Goal: Obtain resource: Obtain resource

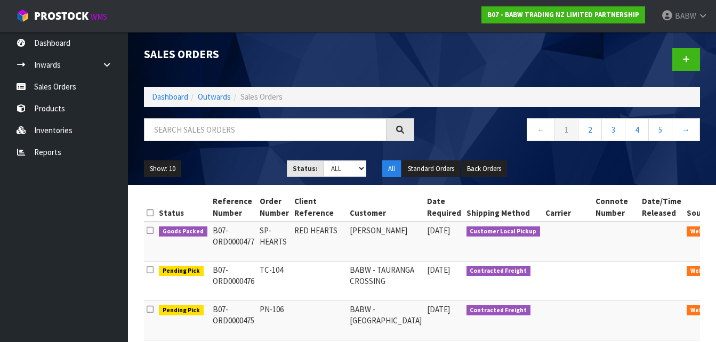
scroll to position [107, 0]
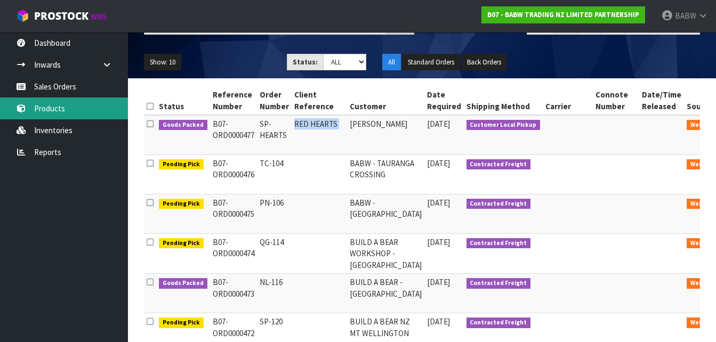
click at [61, 115] on link "Products" at bounding box center [64, 109] width 128 height 22
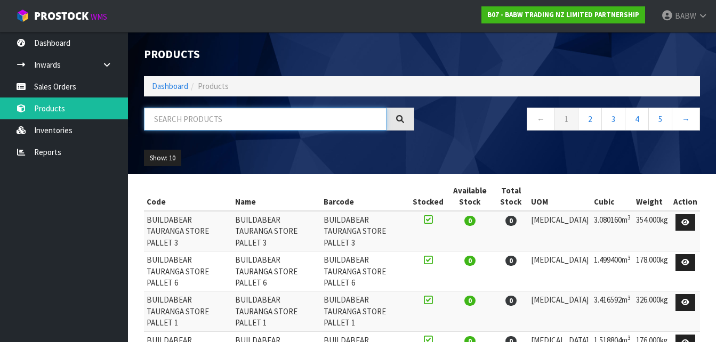
click at [212, 120] on input "text" at bounding box center [265, 119] width 243 height 23
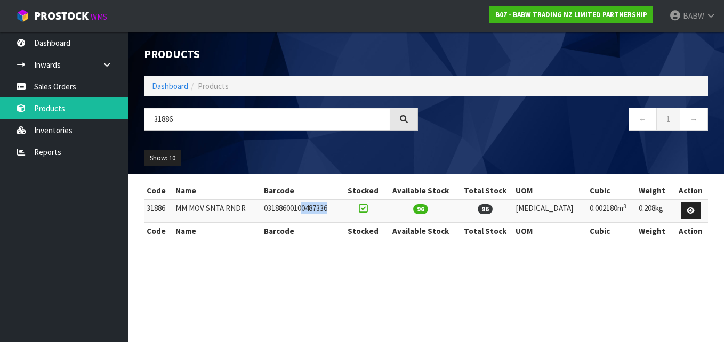
drag, startPoint x: 316, startPoint y: 203, endPoint x: 356, endPoint y: 210, distance: 40.2
click at [342, 210] on td "03188600100487336" at bounding box center [301, 210] width 81 height 23
drag, startPoint x: 356, startPoint y: 210, endPoint x: 287, endPoint y: 207, distance: 68.9
click at [287, 207] on td "03188600100487336" at bounding box center [301, 210] width 81 height 23
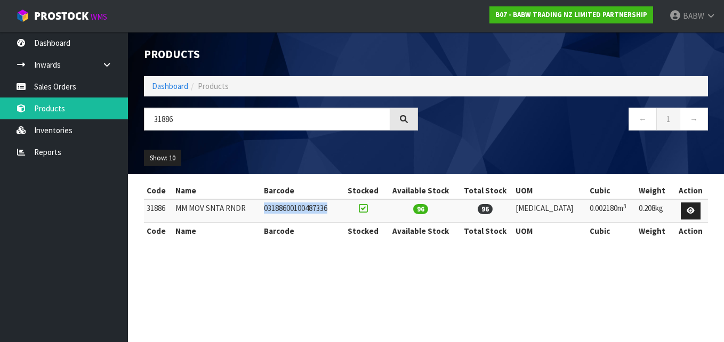
click at [287, 207] on td "03188600100487336" at bounding box center [301, 210] width 81 height 23
drag, startPoint x: 287, startPoint y: 207, endPoint x: 356, endPoint y: 207, distance: 68.8
click at [342, 207] on td "03188600100487336" at bounding box center [301, 210] width 81 height 23
drag, startPoint x: 356, startPoint y: 207, endPoint x: 298, endPoint y: 209, distance: 58.2
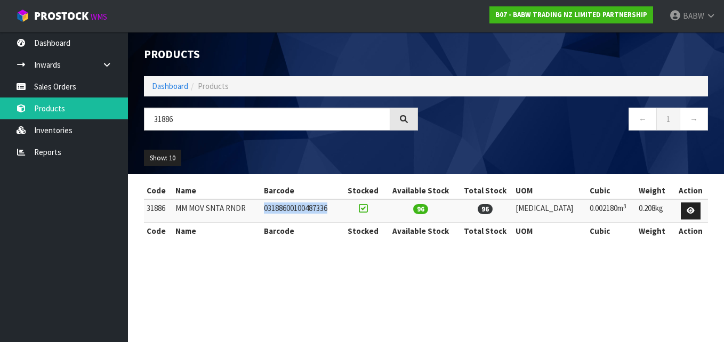
click at [298, 209] on td "03188600100487336" at bounding box center [301, 210] width 81 height 23
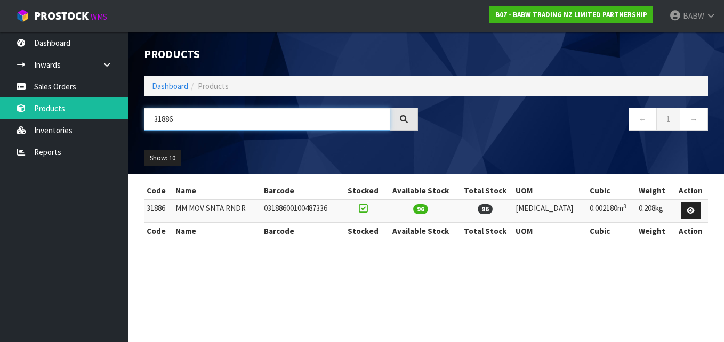
click at [190, 116] on input "31886" at bounding box center [267, 119] width 246 height 23
type input "3"
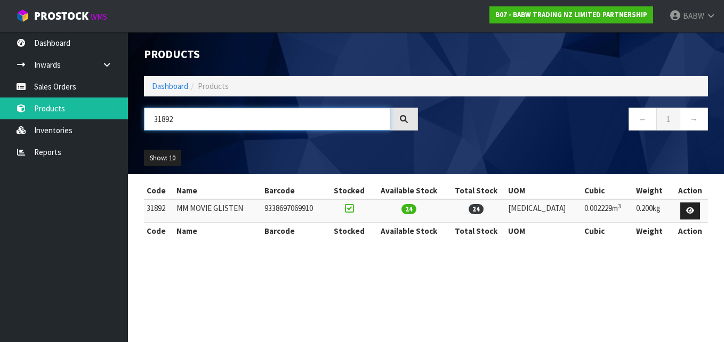
type input "31892"
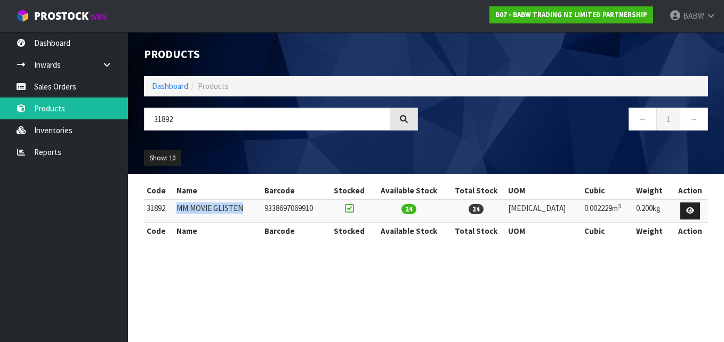
drag, startPoint x: 246, startPoint y: 210, endPoint x: 183, endPoint y: 206, distance: 63.6
click at [183, 206] on td "MM MOVIE GLISTEN" at bounding box center [218, 210] width 88 height 23
drag, startPoint x: 206, startPoint y: 207, endPoint x: 246, endPoint y: 209, distance: 40.6
click at [246, 209] on td "MM MOVIE GLISTEN" at bounding box center [218, 210] width 88 height 23
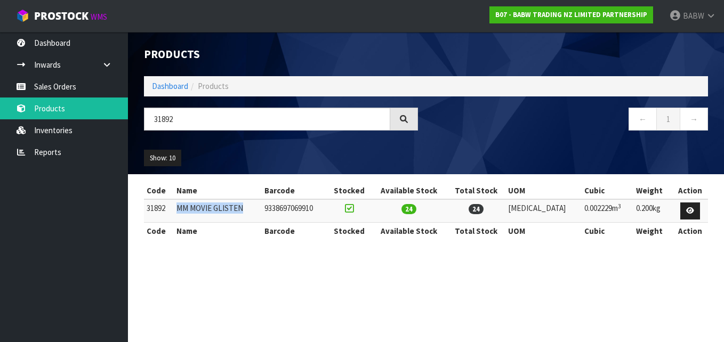
click at [246, 209] on td "MM MOVIE GLISTEN" at bounding box center [218, 210] width 88 height 23
drag, startPoint x: 225, startPoint y: 210, endPoint x: 196, endPoint y: 205, distance: 28.7
click at [196, 205] on td "MM MOVIE GLISTEN" at bounding box center [218, 210] width 88 height 23
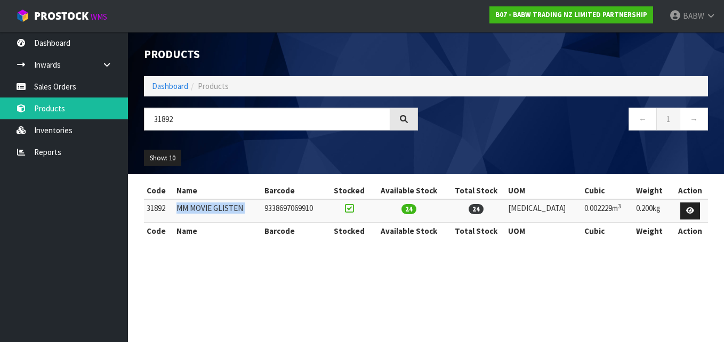
click at [196, 205] on td "MM MOVIE GLISTEN" at bounding box center [218, 210] width 88 height 23
click at [262, 214] on td "MM MOVIE GLISTEN" at bounding box center [218, 210] width 88 height 23
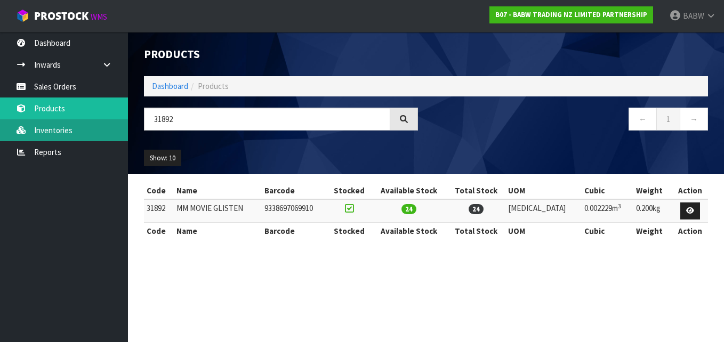
click at [58, 132] on link "Inventories" at bounding box center [64, 130] width 128 height 22
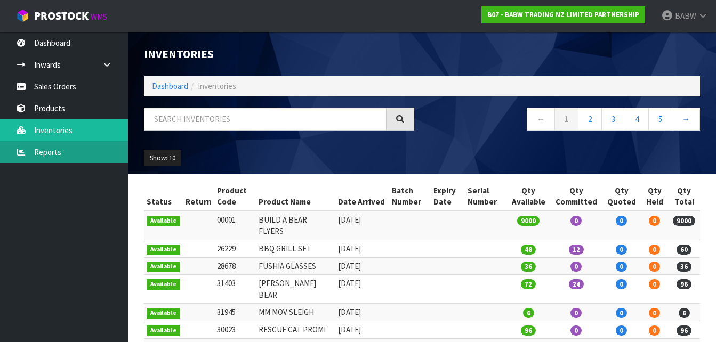
click at [60, 150] on link "Reports" at bounding box center [64, 152] width 128 height 22
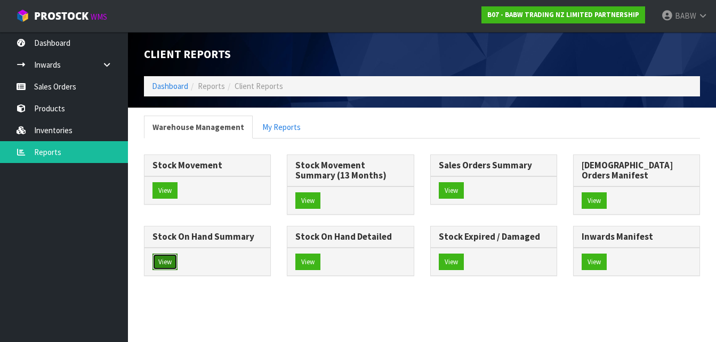
click at [178, 254] on button "View" at bounding box center [165, 262] width 25 height 17
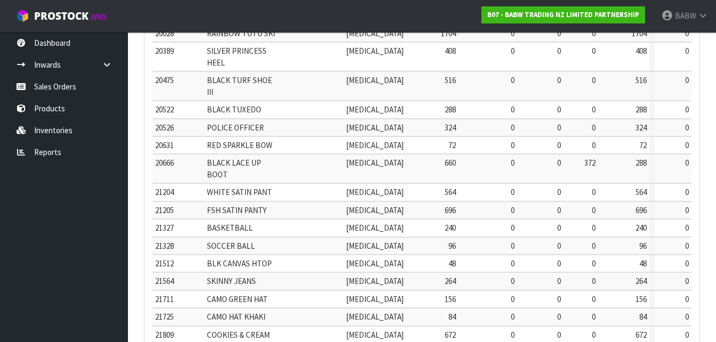
scroll to position [409, 0]
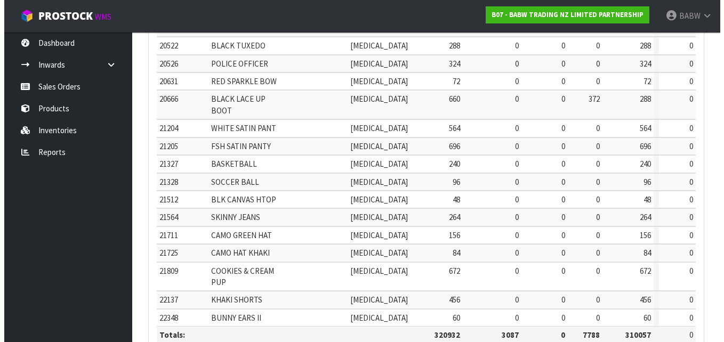
scroll to position [0, 0]
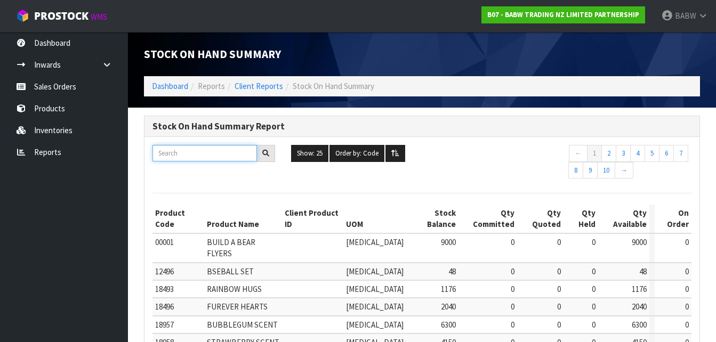
click at [203, 154] on input "text" at bounding box center [205, 153] width 105 height 17
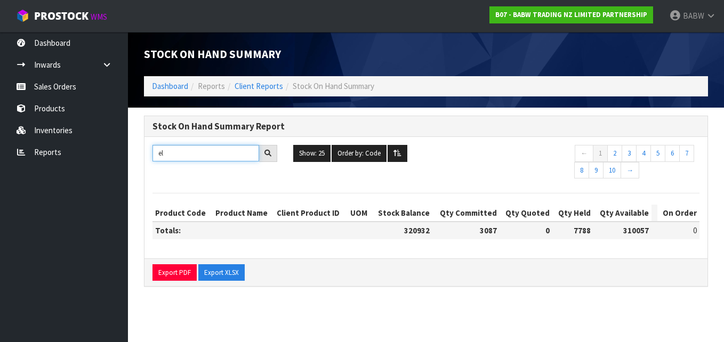
type input "e"
type input "s"
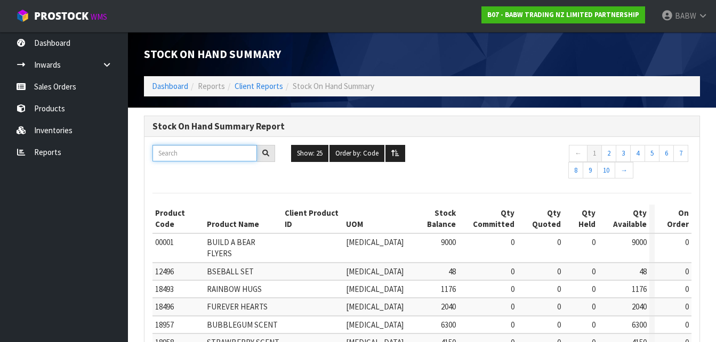
click at [178, 151] on input "text" at bounding box center [205, 153] width 105 height 17
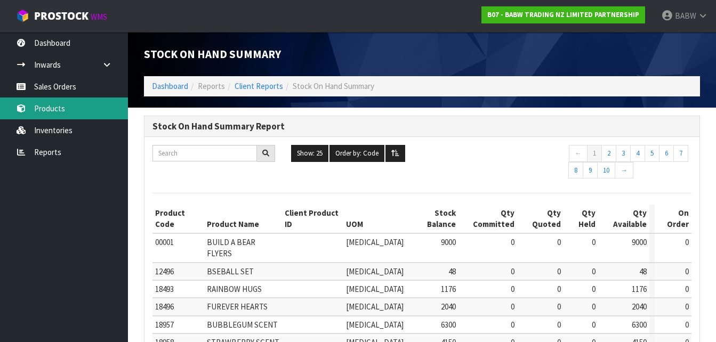
click at [77, 110] on link "Products" at bounding box center [64, 109] width 128 height 22
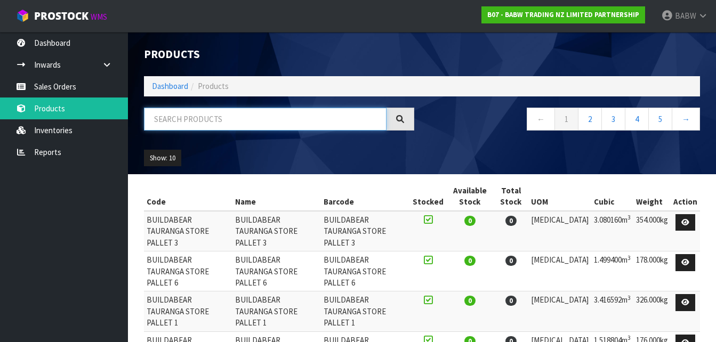
click at [194, 117] on input "text" at bounding box center [265, 119] width 243 height 23
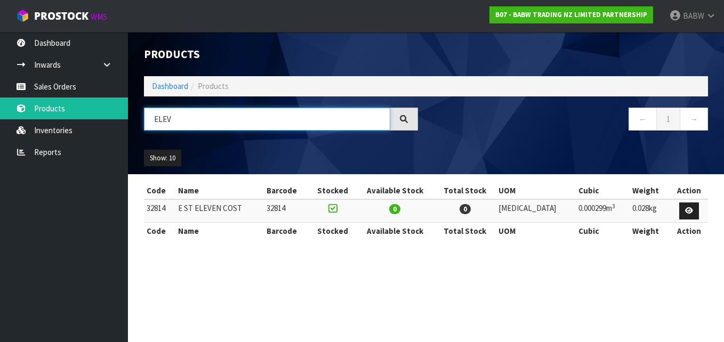
type input "ELEV"
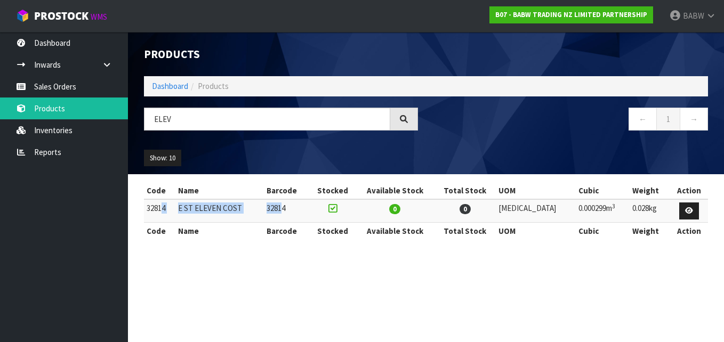
drag, startPoint x: 296, startPoint y: 211, endPoint x: 162, endPoint y: 205, distance: 134.5
click at [162, 205] on tr "[STREET_ADDRESS] 0 0 [MEDICAL_DATA] 0.000299m 3 0.028kg" at bounding box center [426, 210] width 564 height 23
click at [162, 205] on td "32814" at bounding box center [159, 210] width 31 height 23
drag, startPoint x: 169, startPoint y: 204, endPoint x: 346, endPoint y: 212, distance: 177.8
click at [346, 212] on tr "[STREET_ADDRESS] 0 0 [MEDICAL_DATA] 0.000299m 3 0.028kg" at bounding box center [426, 210] width 564 height 23
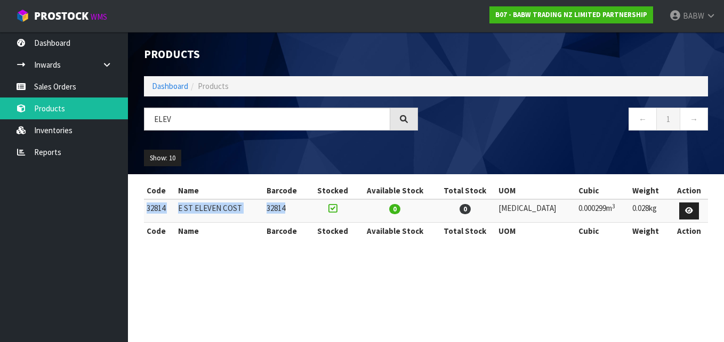
click at [346, 212] on td at bounding box center [332, 210] width 46 height 23
